Goal: Task Accomplishment & Management: Use online tool/utility

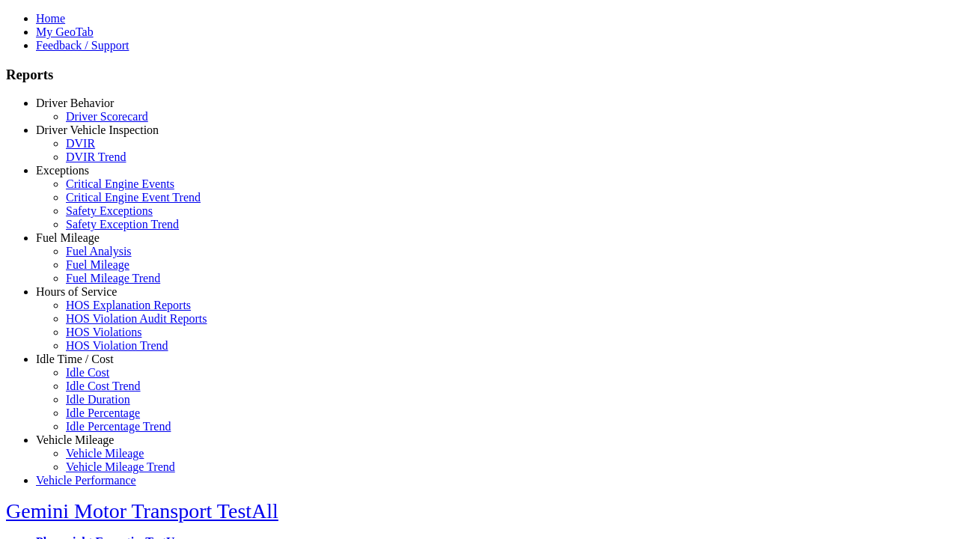
click at [86, 244] on link "Fuel Mileage" at bounding box center [68, 237] width 64 height 13
click at [97, 284] on link "Fuel Mileage Trend" at bounding box center [113, 278] width 94 height 13
select select
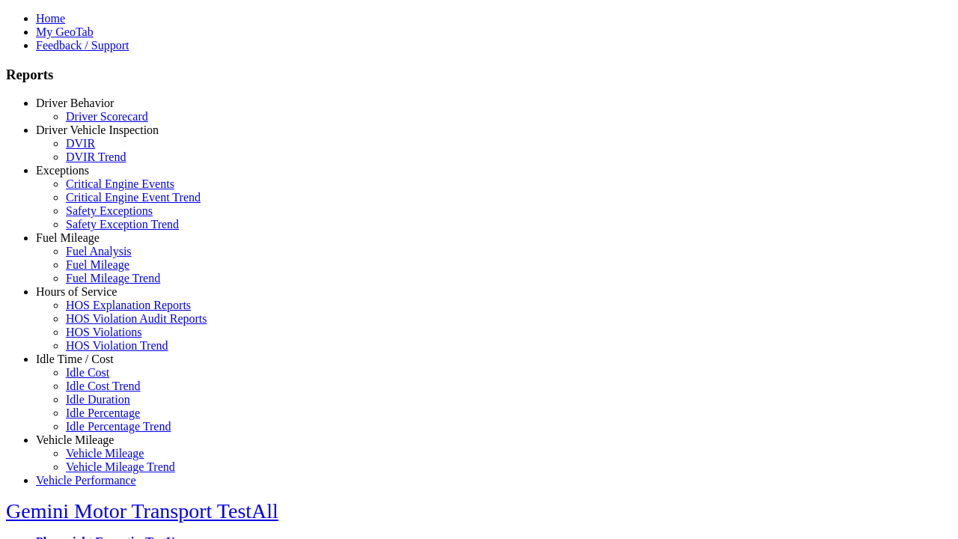
select select
